Goal: Feedback & Contribution: Submit feedback/report problem

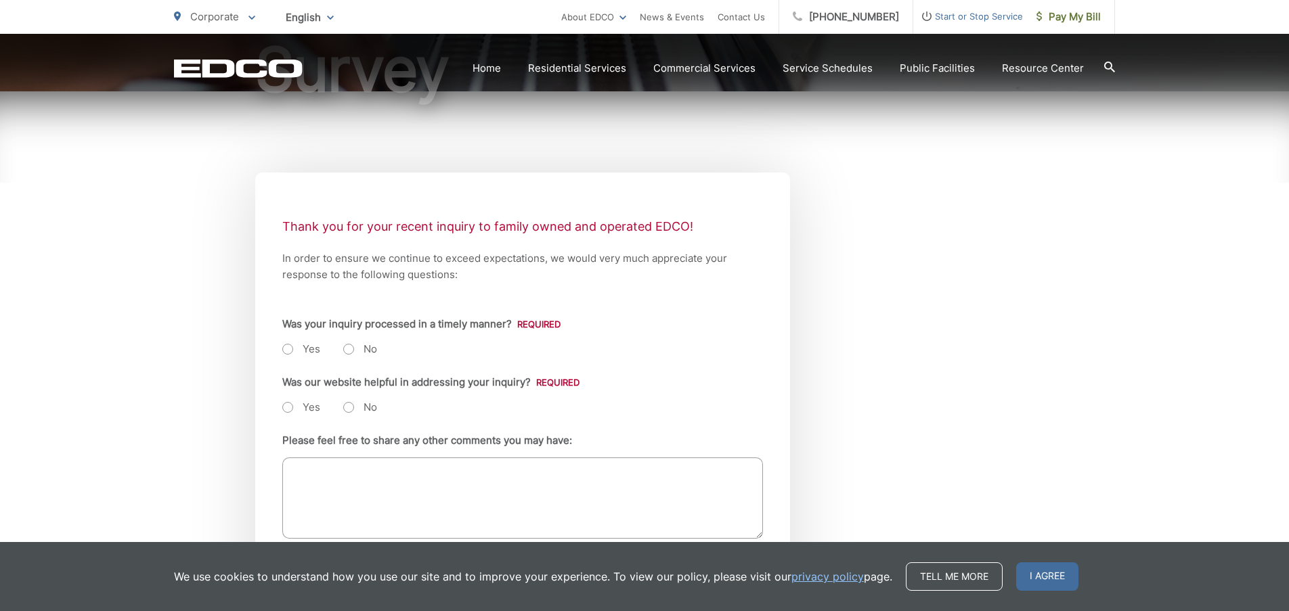
scroll to position [181, 0]
click at [288, 352] on label "Yes" at bounding box center [301, 348] width 38 height 14
radio input "true"
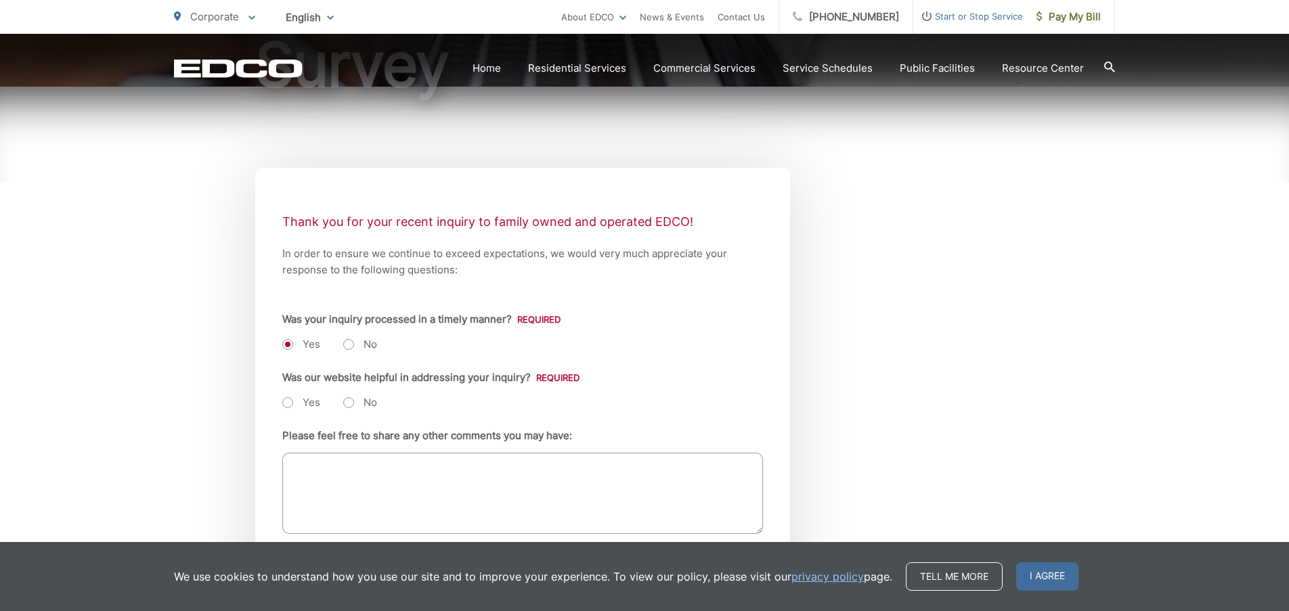
click at [290, 407] on label "Yes" at bounding box center [301, 403] width 38 height 14
radio input "true"
click at [298, 470] on textarea "Please feel free to share any other comments you may have:" at bounding box center [522, 493] width 481 height 81
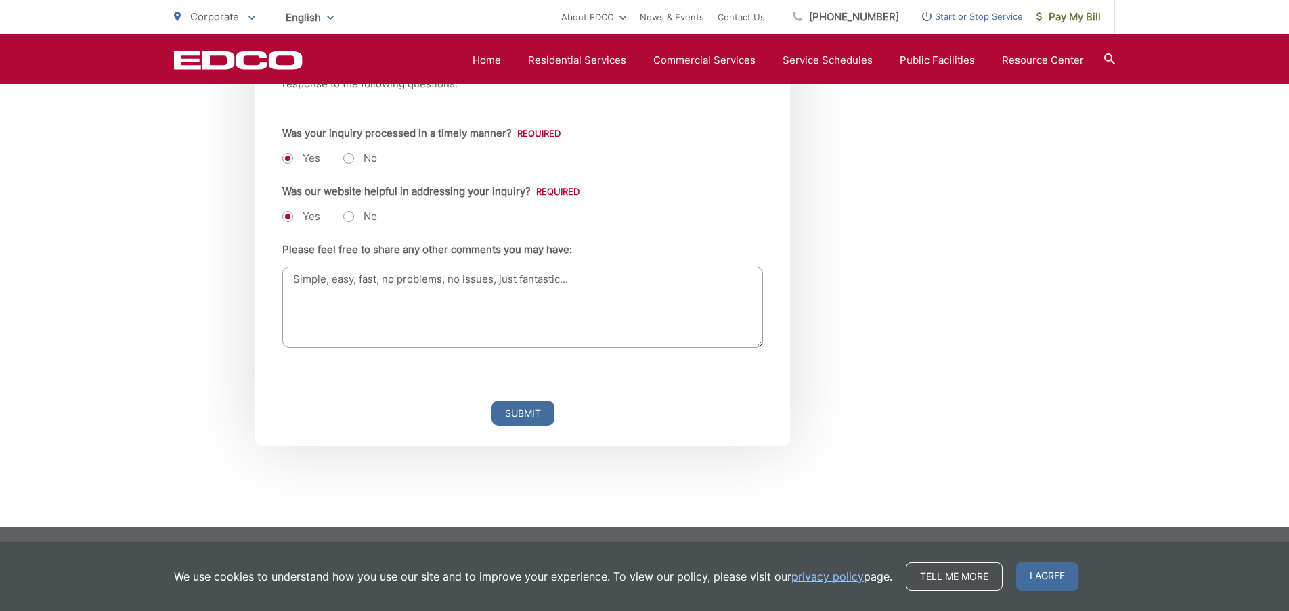
scroll to position [370, 0]
type textarea "Simple, easy, fast, no problems, no issues, just fantastic..."
click at [517, 418] on input "Submit" at bounding box center [522, 413] width 63 height 25
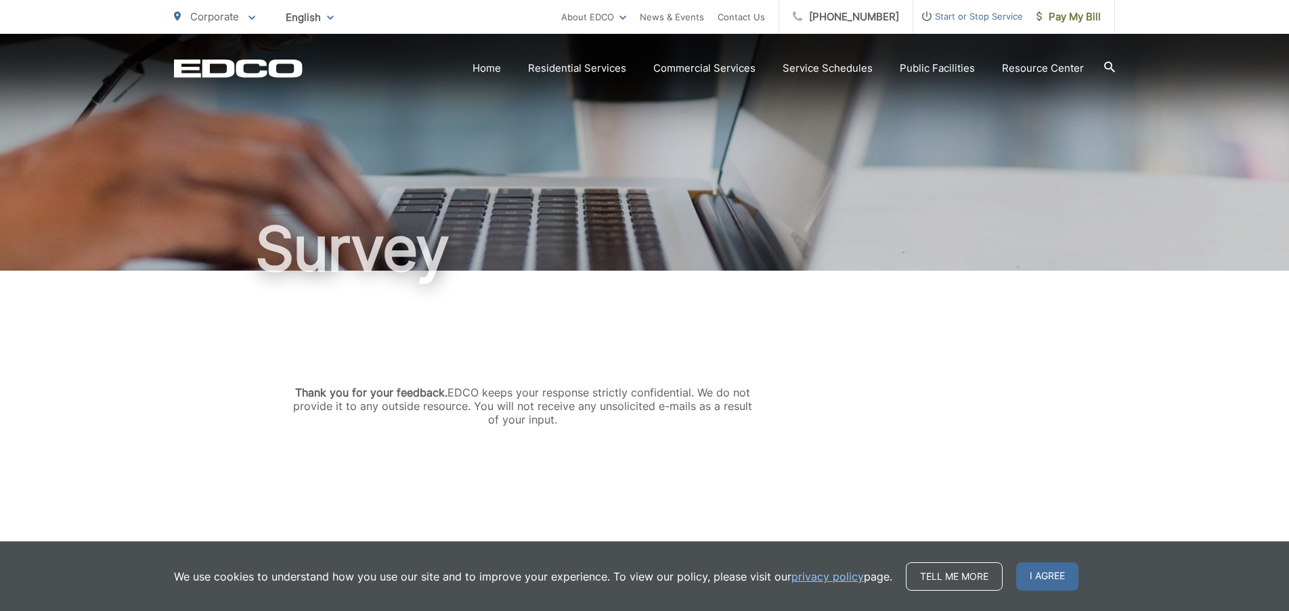
scroll to position [1, 0]
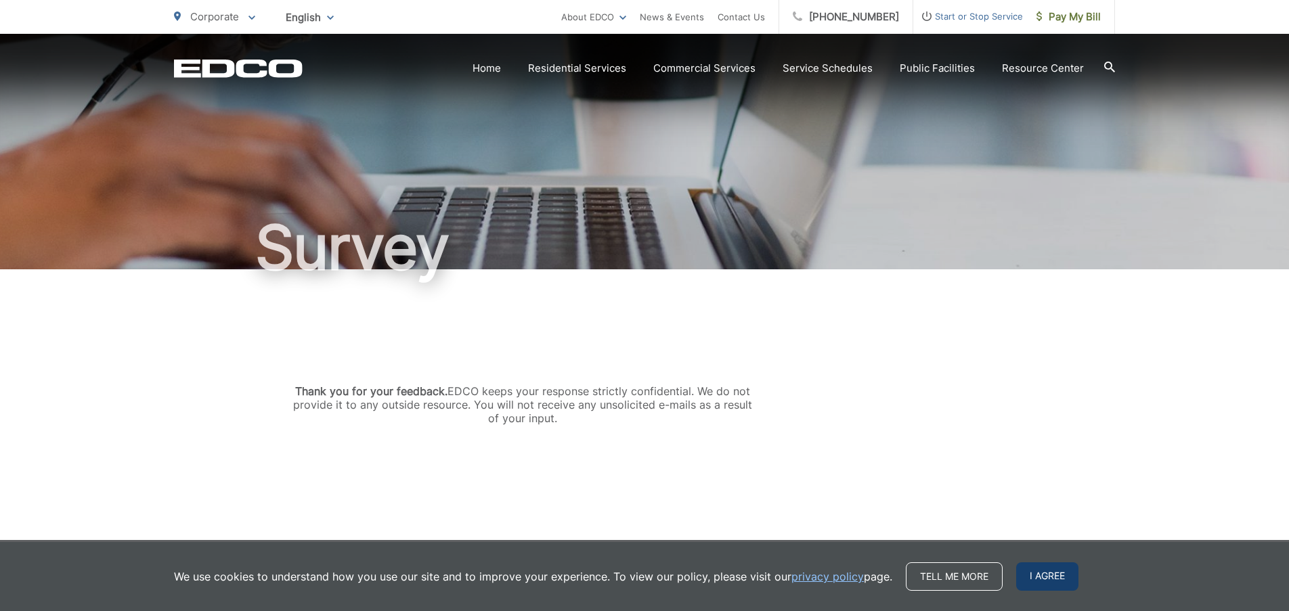
click at [1043, 576] on span "I agree" at bounding box center [1047, 576] width 62 height 28
